Goal: Task Accomplishment & Management: Manage account settings

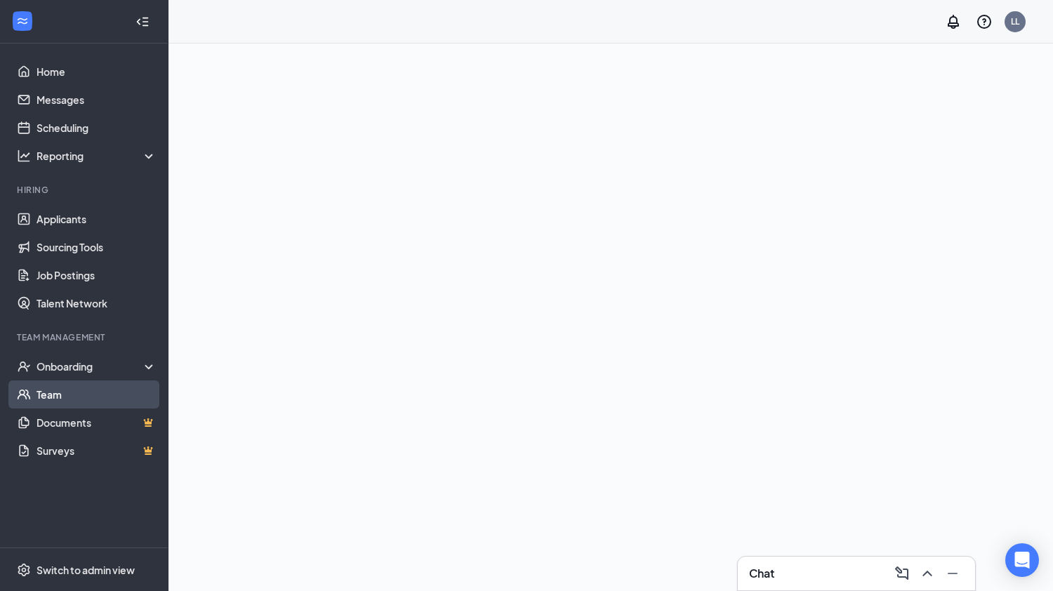
click at [49, 393] on link "Team" at bounding box center [97, 394] width 120 height 28
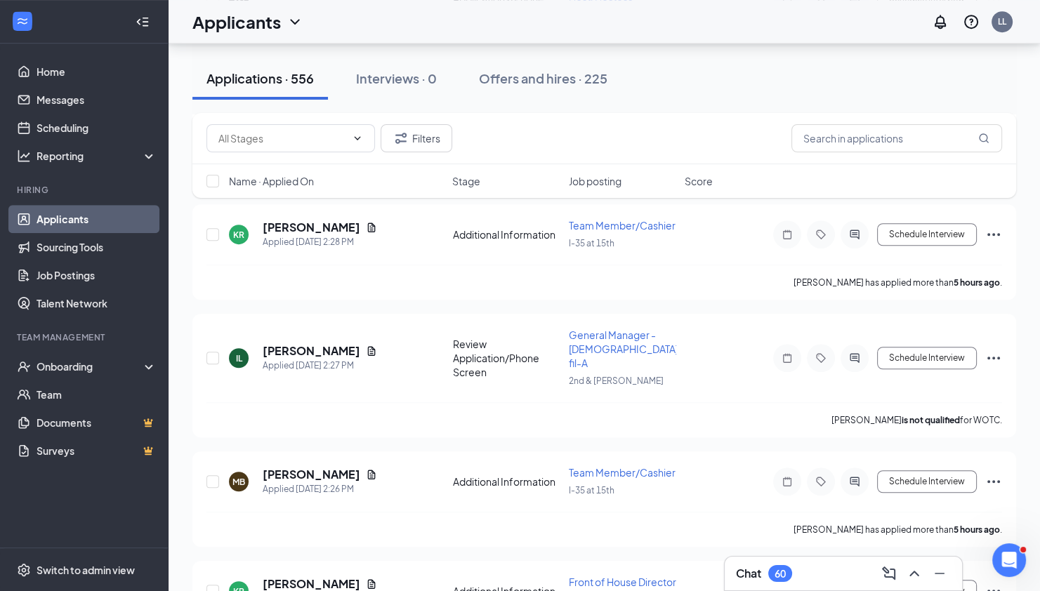
scroll to position [1148, 0]
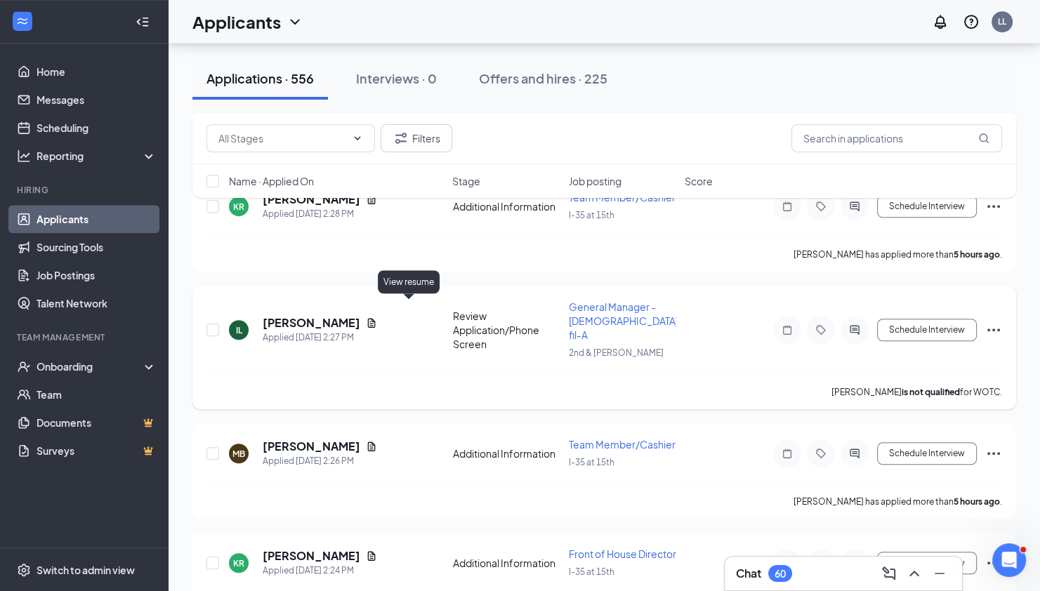
click at [376, 318] on icon "Document" at bounding box center [372, 322] width 8 height 9
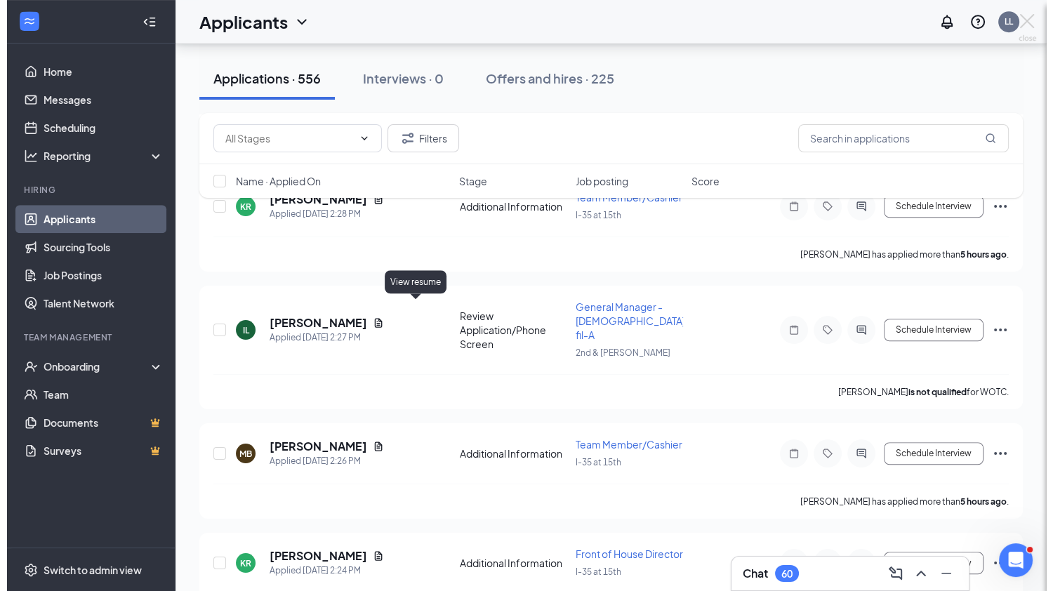
scroll to position [1129, 0]
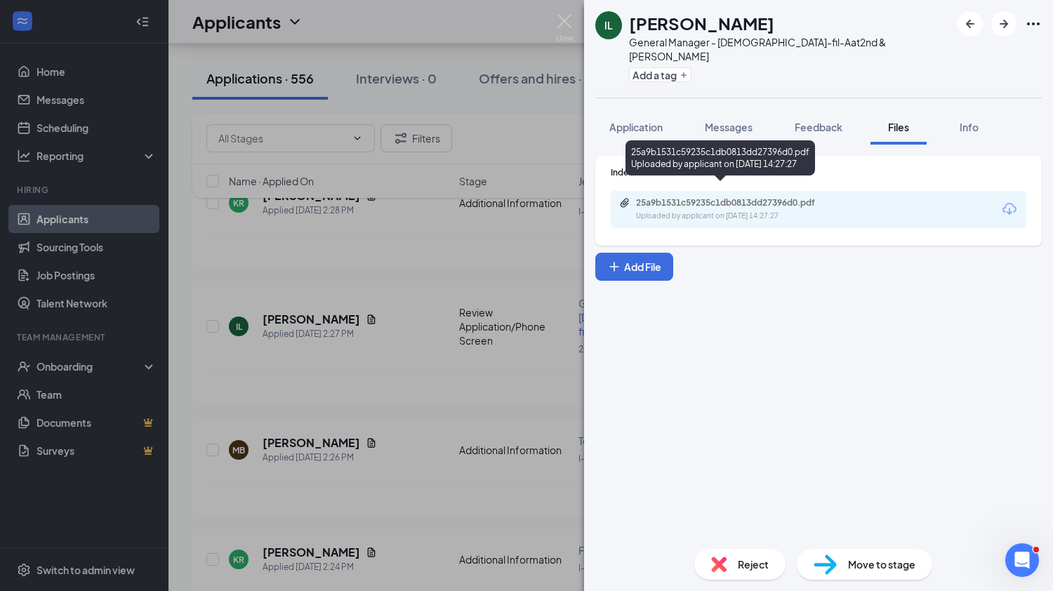
click at [705, 197] on div "25a9b1531c59235c1db0813dd27396d0.pdf" at bounding box center [734, 202] width 197 height 11
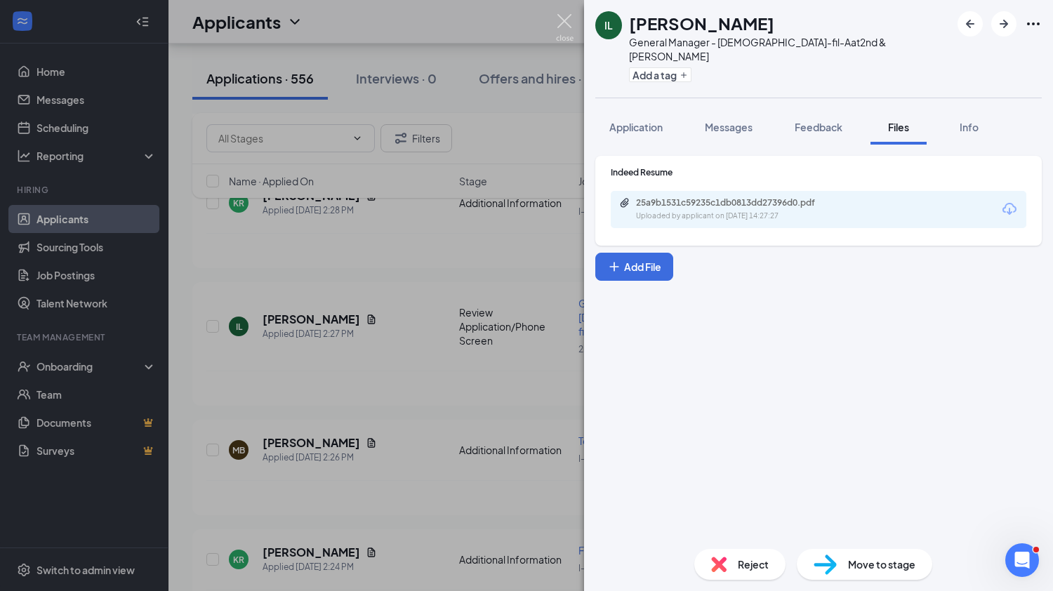
click at [567, 17] on img at bounding box center [565, 27] width 18 height 27
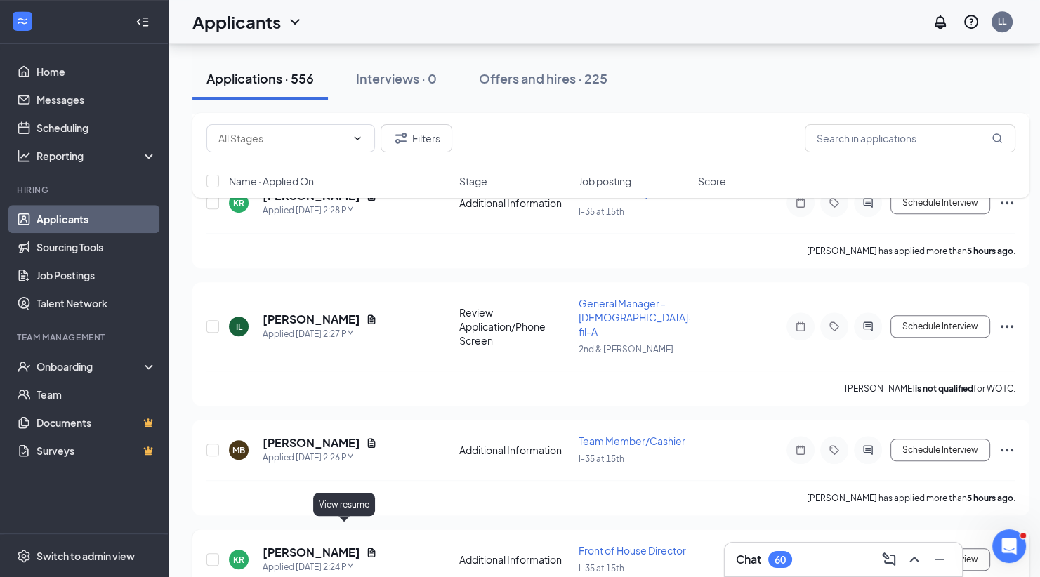
click at [368, 548] on icon "Document" at bounding box center [372, 552] width 8 height 9
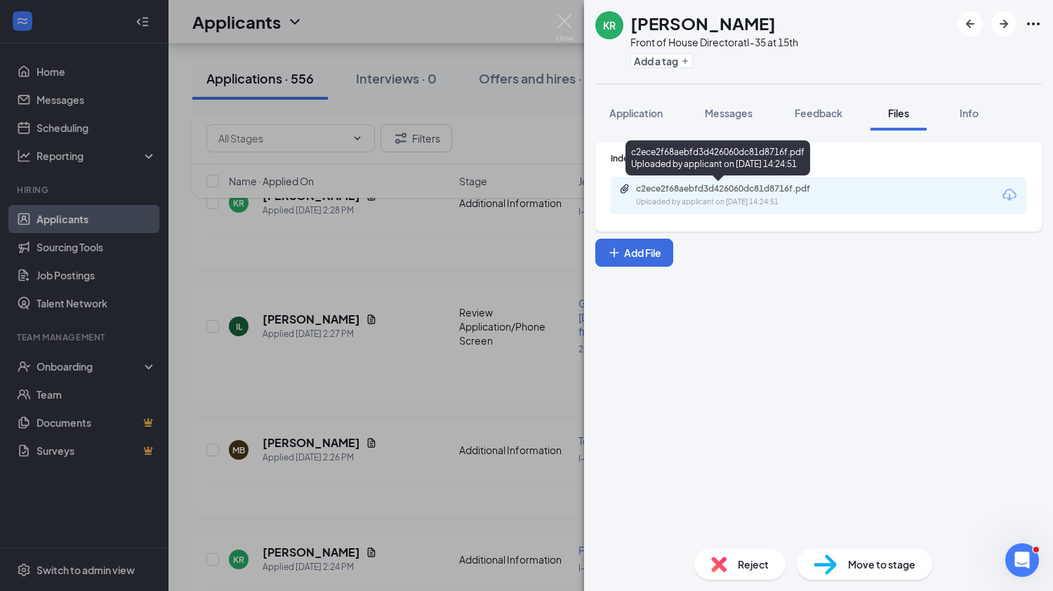
click at [730, 206] on div "Uploaded by applicant on [DATE] 14:24:51" at bounding box center [741, 202] width 211 height 11
